Goal: Task Accomplishment & Management: Use online tool/utility

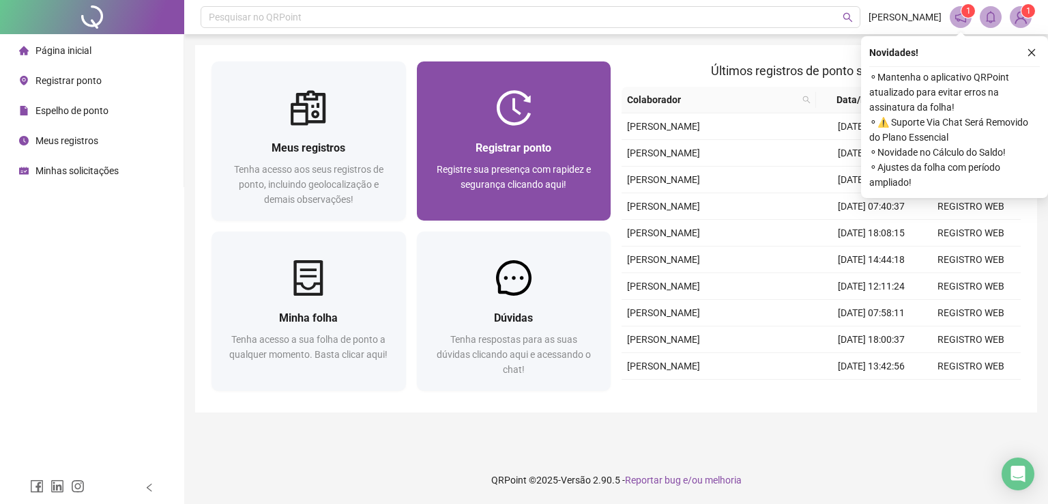
click at [464, 117] on div at bounding box center [514, 107] width 194 height 35
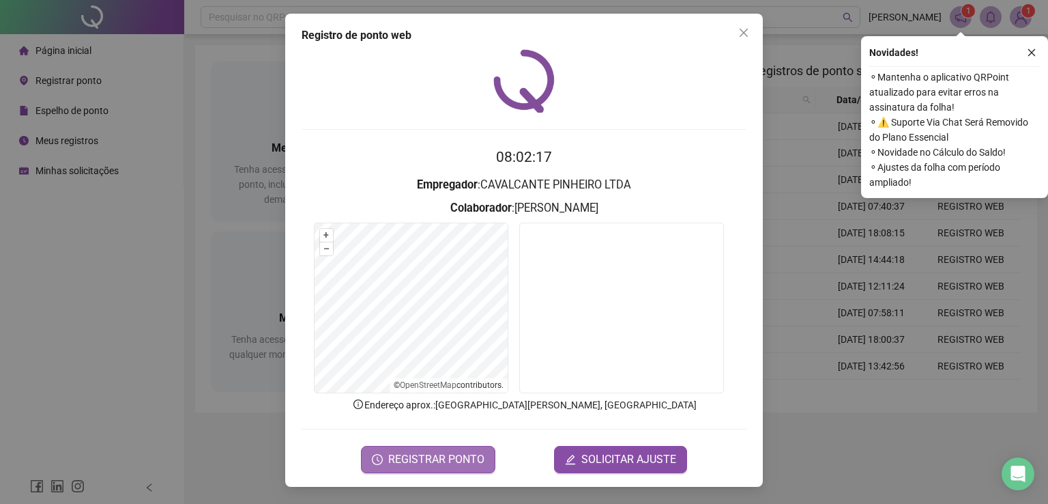
click at [379, 461] on icon "clock-circle" at bounding box center [377, 459] width 11 height 11
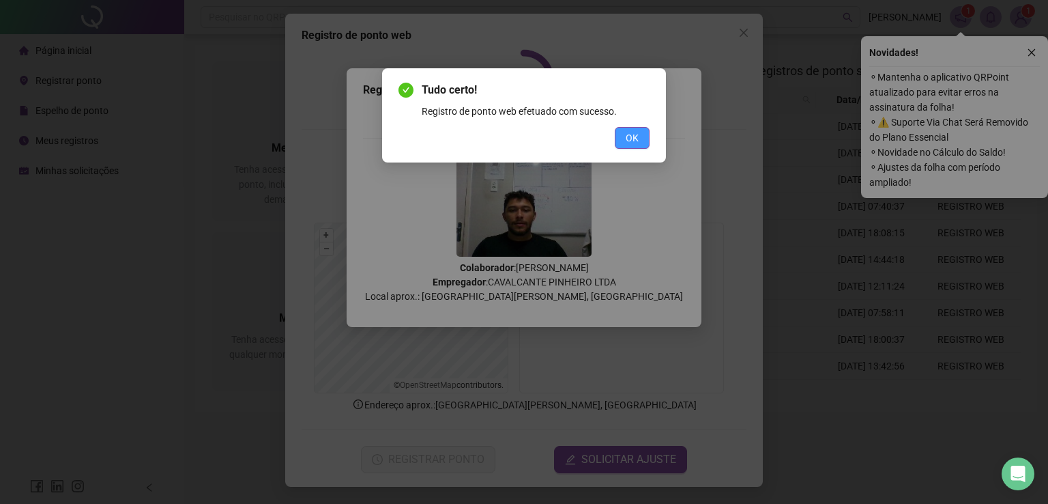
click at [637, 134] on span "OK" at bounding box center [632, 137] width 13 height 15
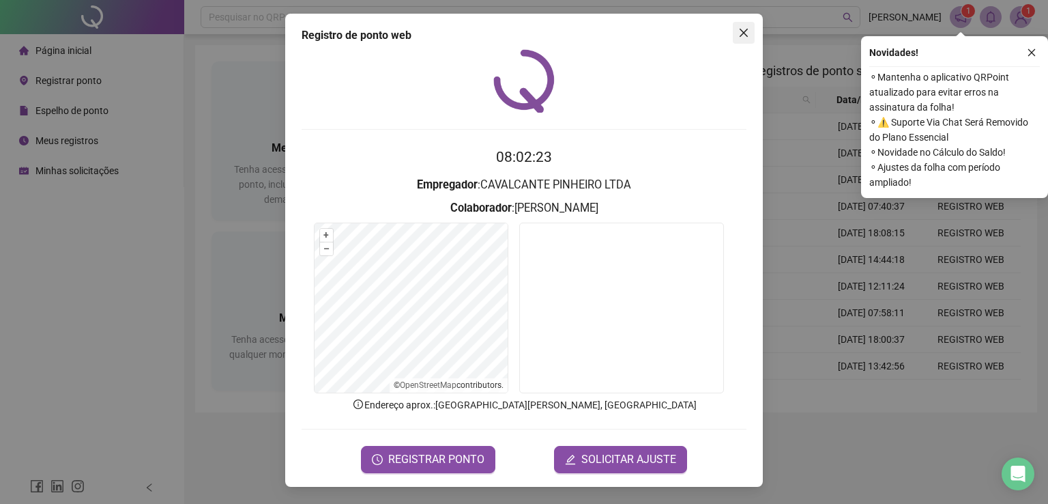
click at [746, 27] on icon "close" at bounding box center [743, 32] width 11 height 11
